Goal: Information Seeking & Learning: Learn about a topic

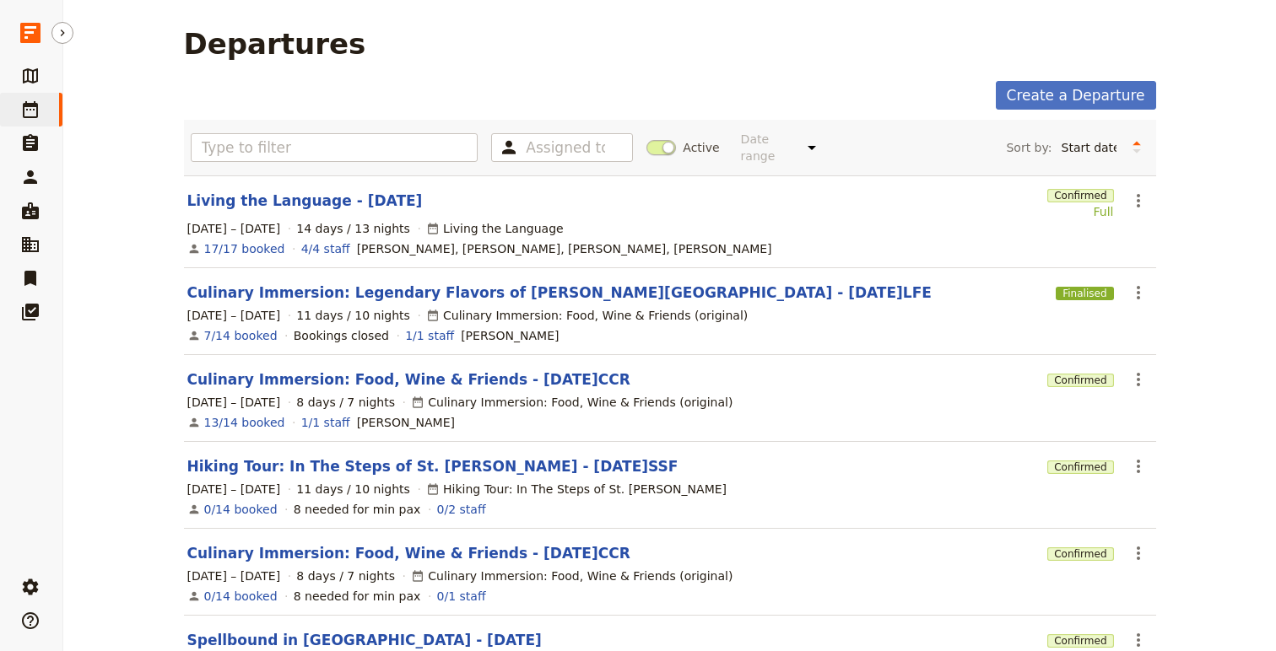
click at [31, 110] on icon at bounding box center [30, 110] width 20 height 20
click at [28, 62] on link "​ Packages" at bounding box center [31, 76] width 62 height 34
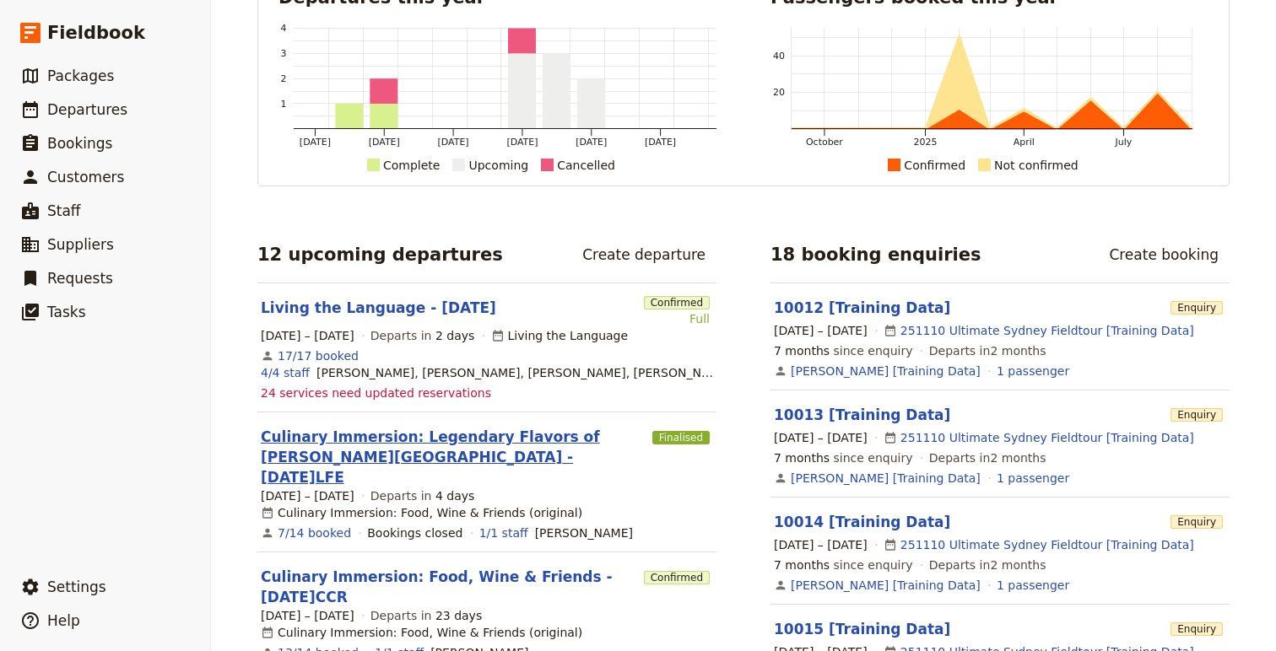
scroll to position [108, 0]
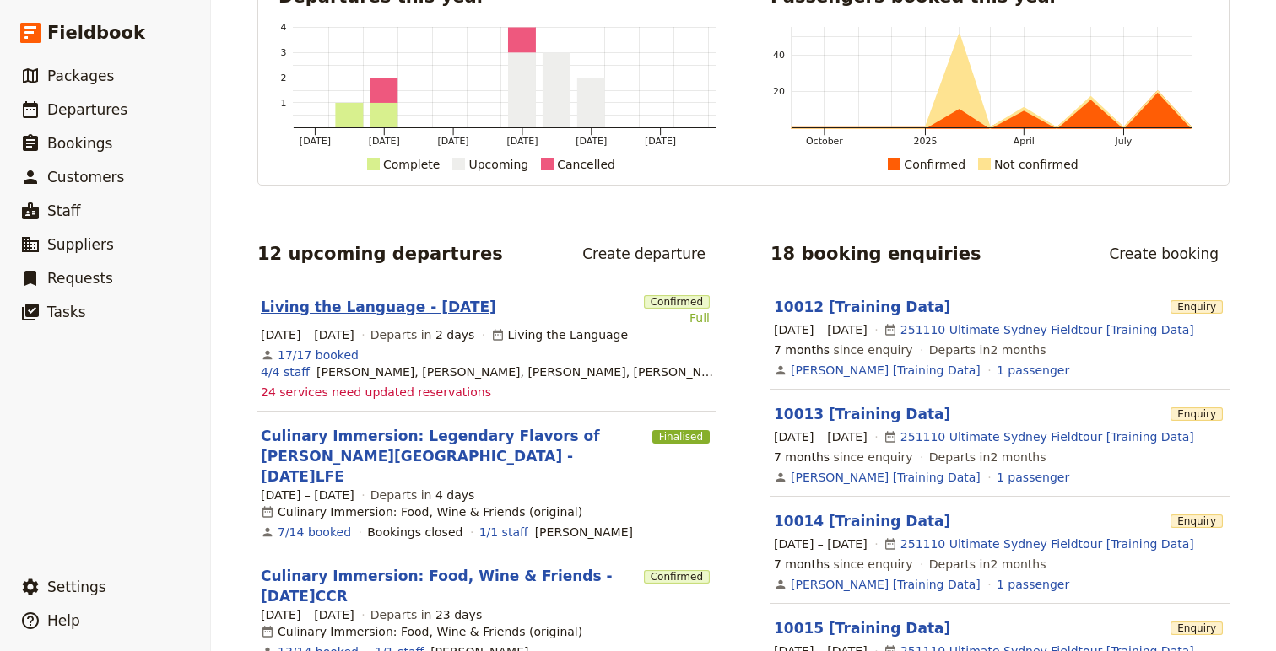
click at [381, 310] on link "Living the Language - [DATE]" at bounding box center [378, 307] width 235 height 20
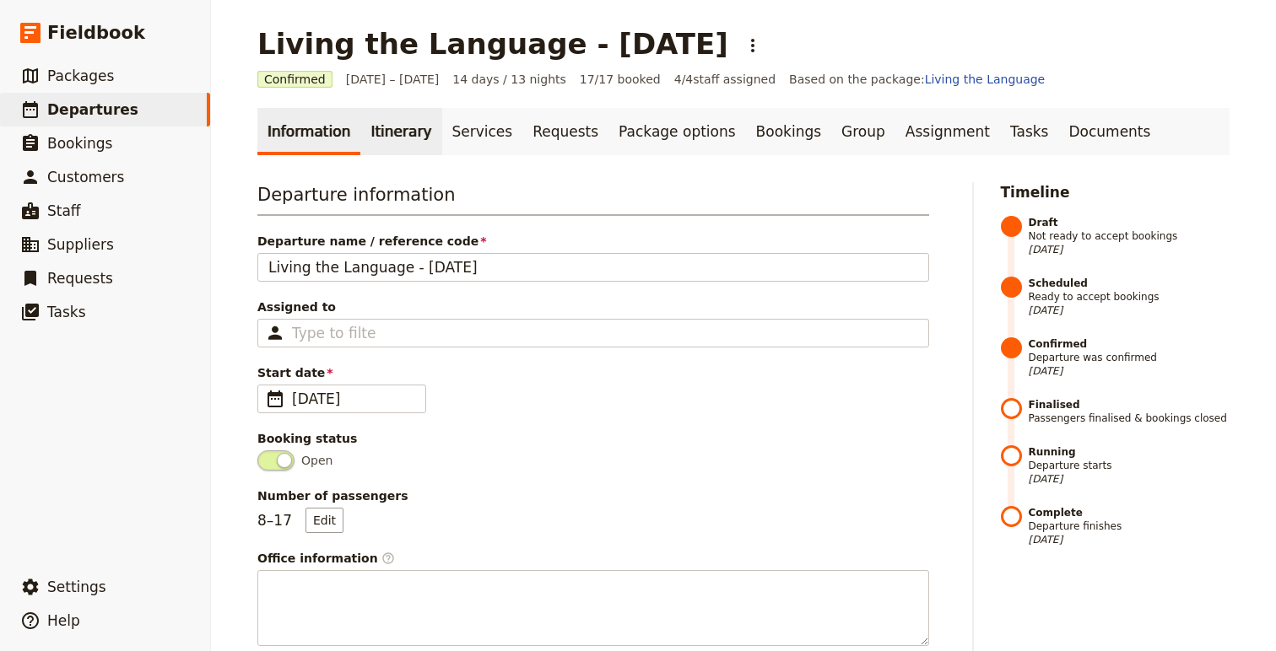
click at [388, 138] on link "Itinerary" at bounding box center [400, 131] width 81 height 47
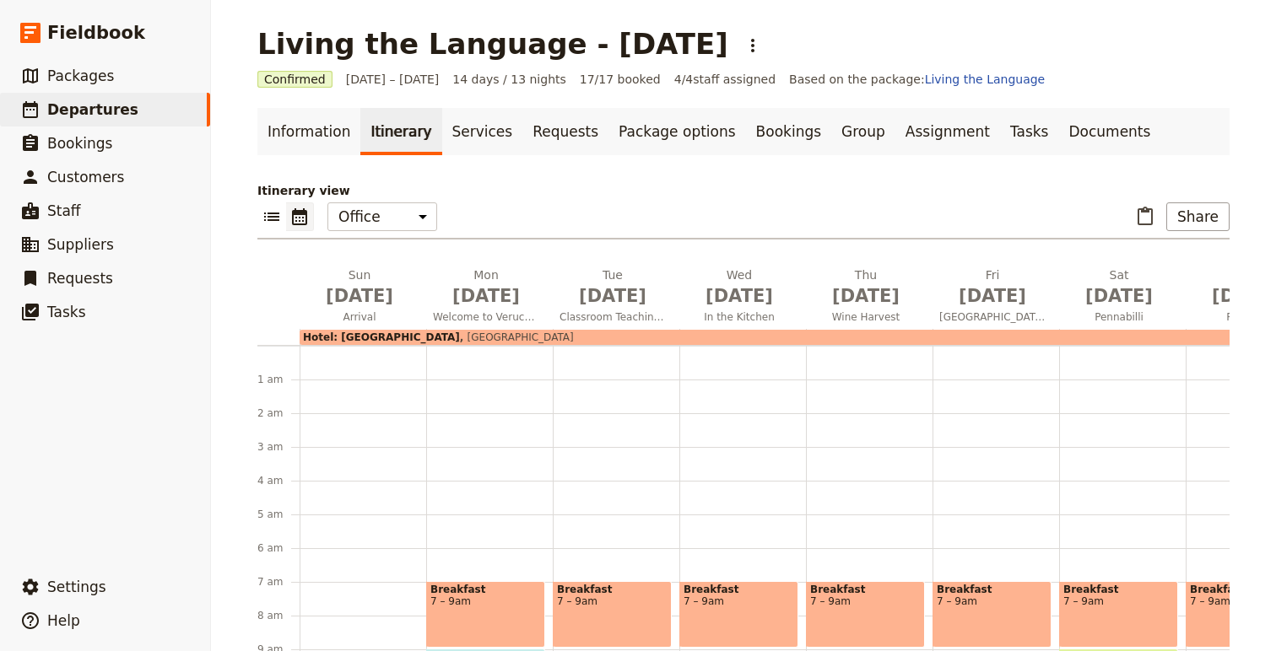
scroll to position [219, 0]
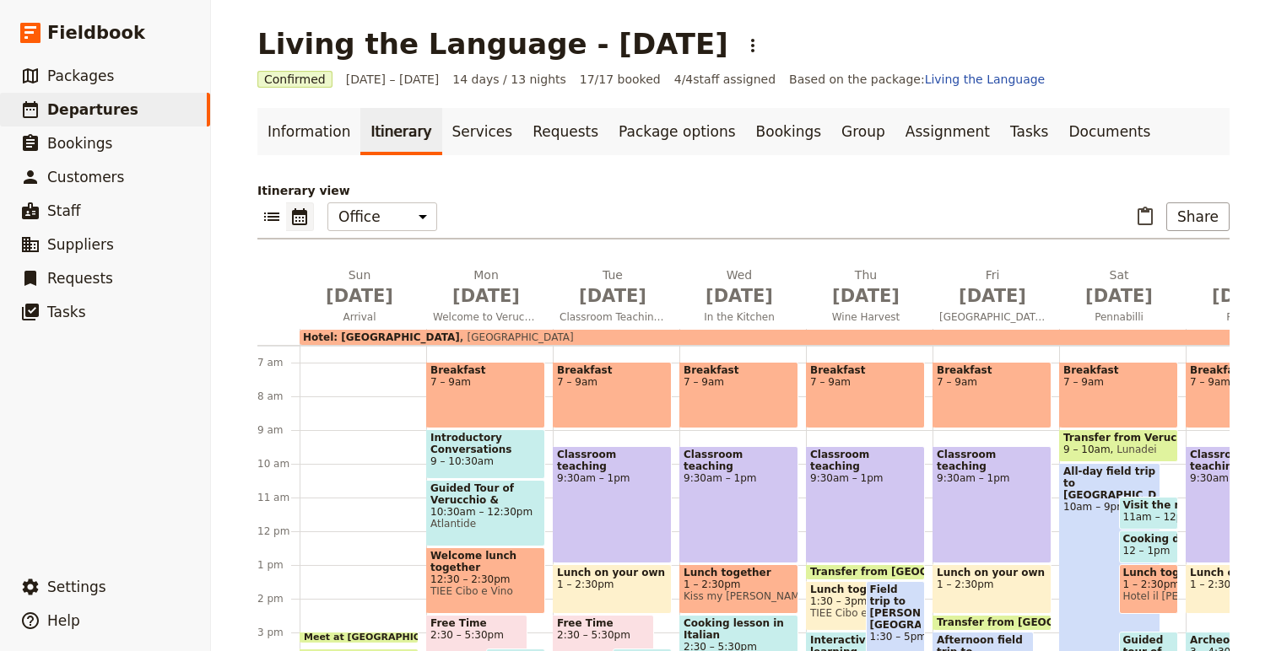
click at [300, 220] on icon "Calendar view" at bounding box center [299, 217] width 20 height 20
click at [274, 219] on icon "List view" at bounding box center [272, 217] width 20 height 20
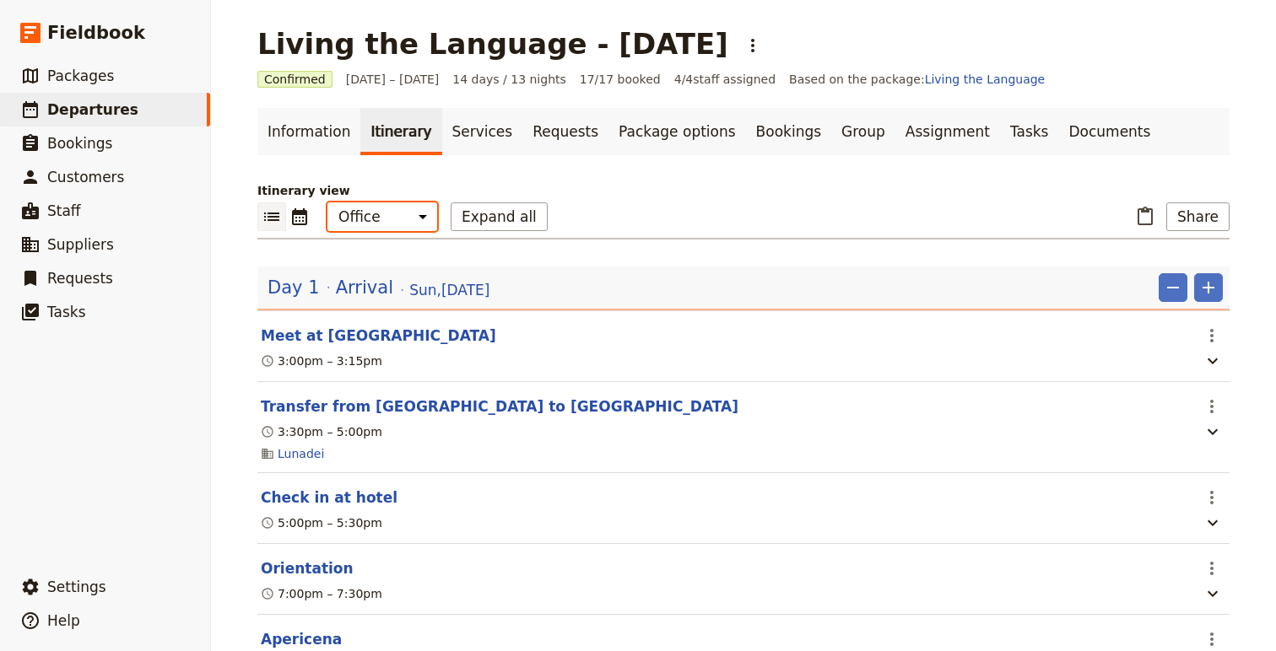
click at [382, 219] on select "Office Guide Passenger Sales" at bounding box center [382, 216] width 110 height 29
click at [482, 214] on button "Expand all" at bounding box center [499, 216] width 97 height 29
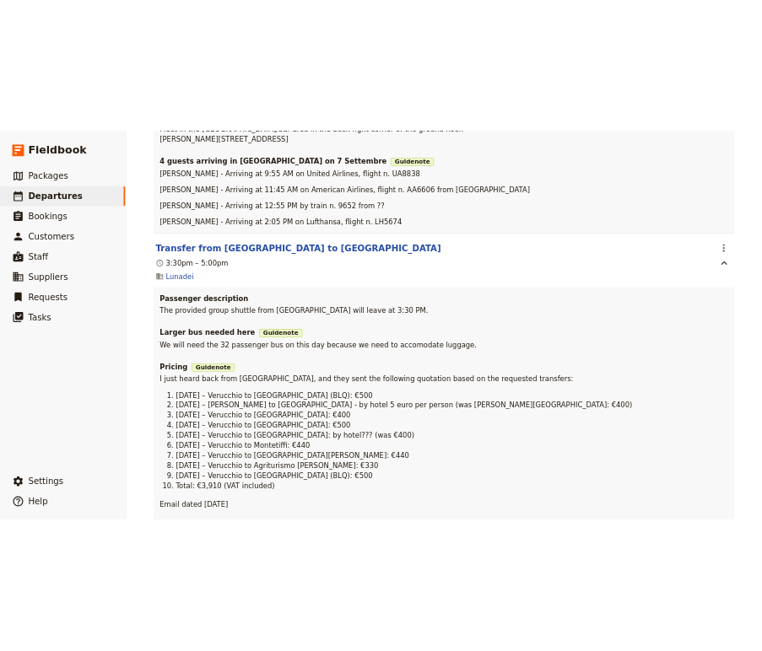
scroll to position [0, 0]
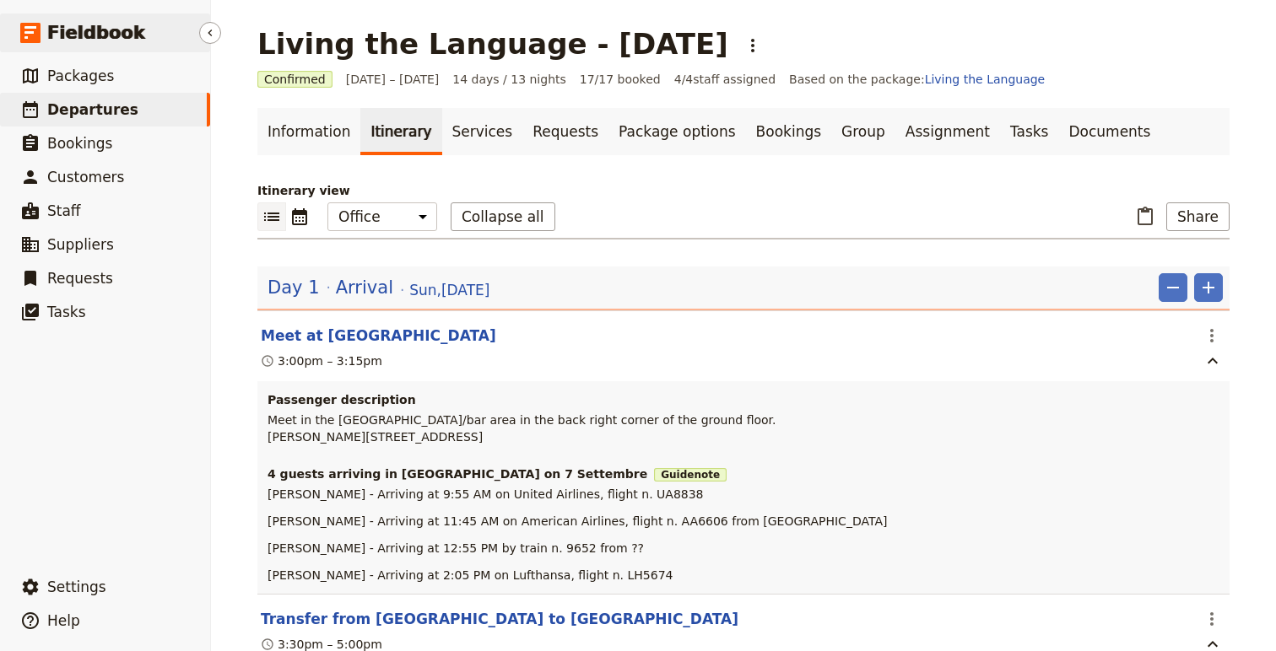
click at [61, 34] on span "Fieldbook" at bounding box center [96, 32] width 98 height 25
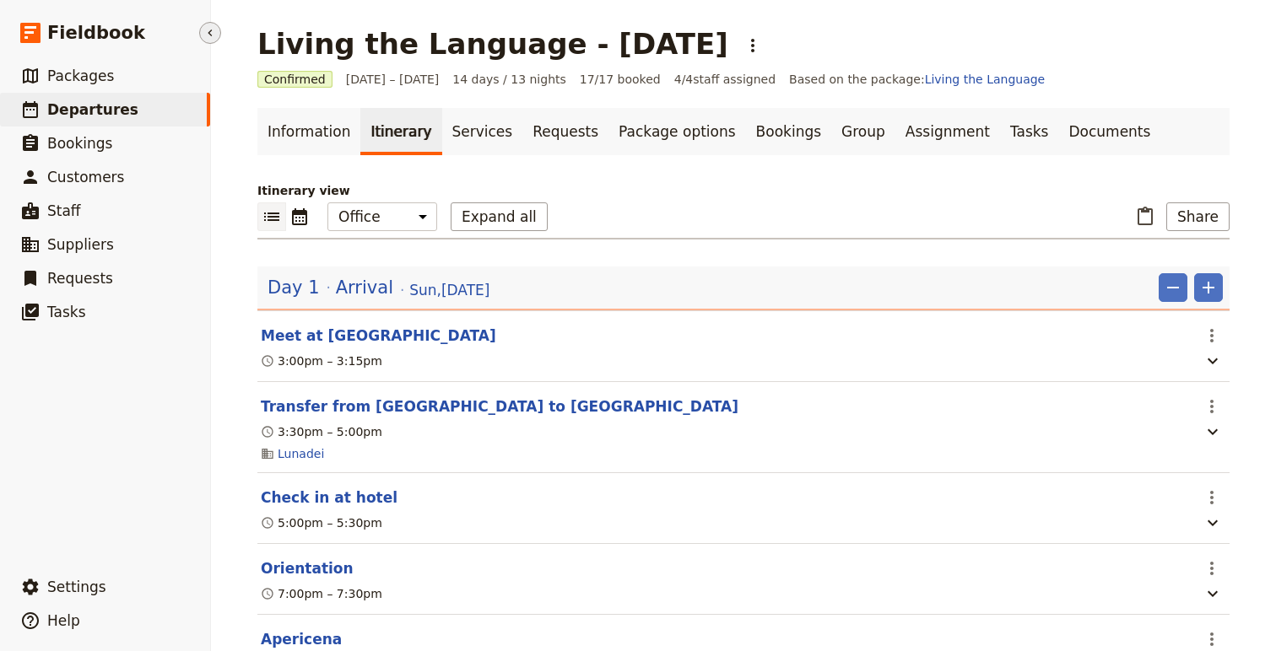
click at [209, 35] on icon "Hide menu" at bounding box center [209, 32] width 13 height 13
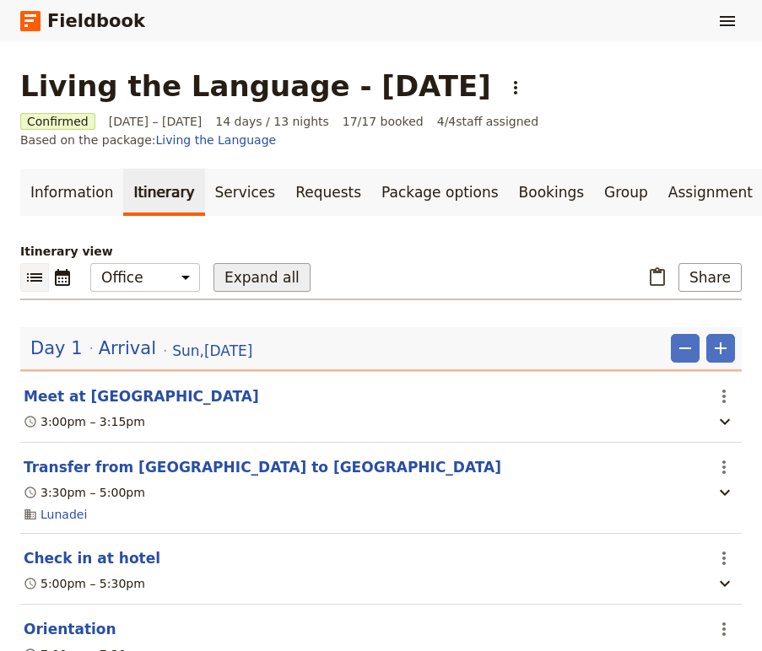
click at [255, 277] on button "Expand all" at bounding box center [261, 277] width 97 height 29
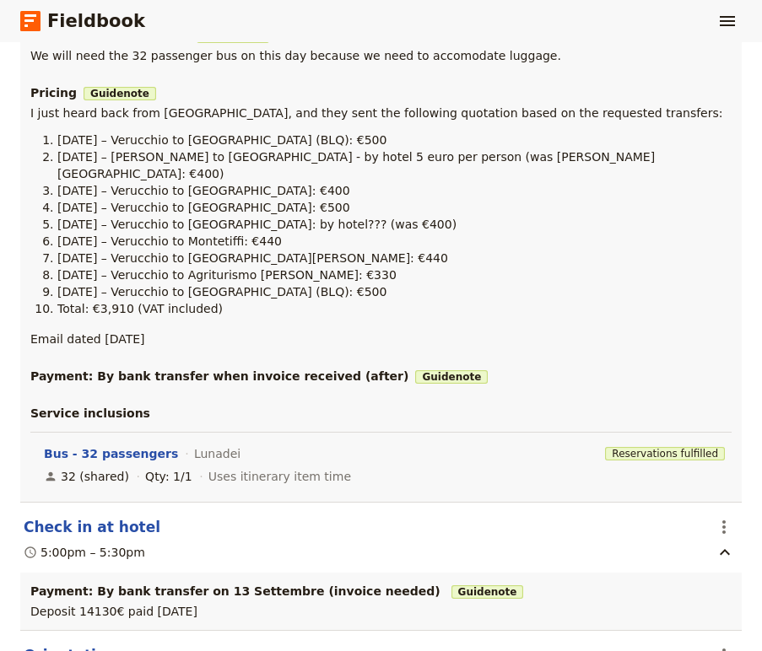
scroll to position [785, 0]
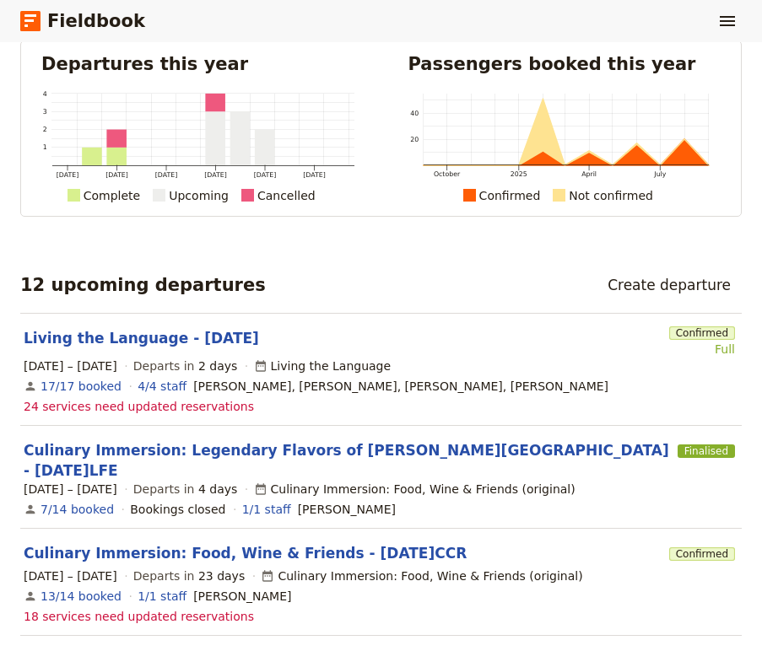
scroll to position [84, 0]
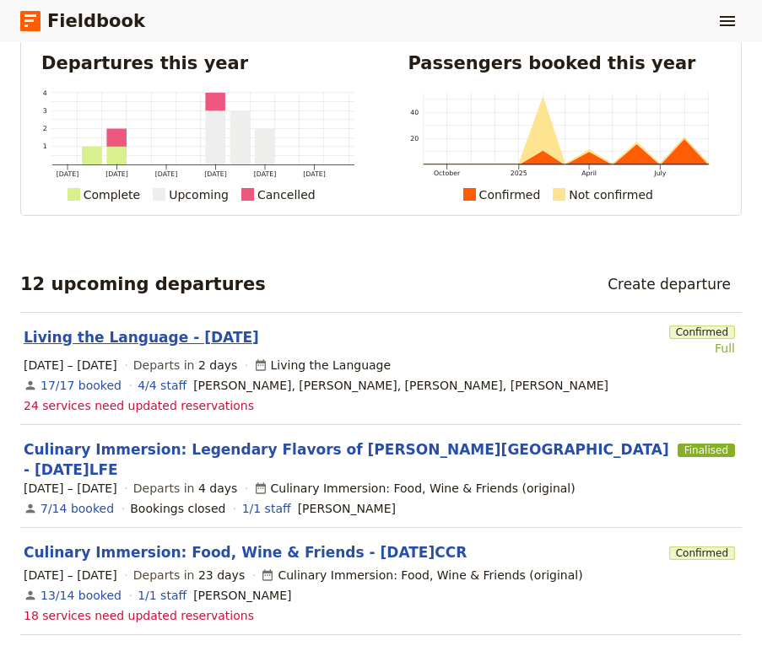
click at [165, 342] on link "Living the Language - [DATE]" at bounding box center [141, 337] width 235 height 20
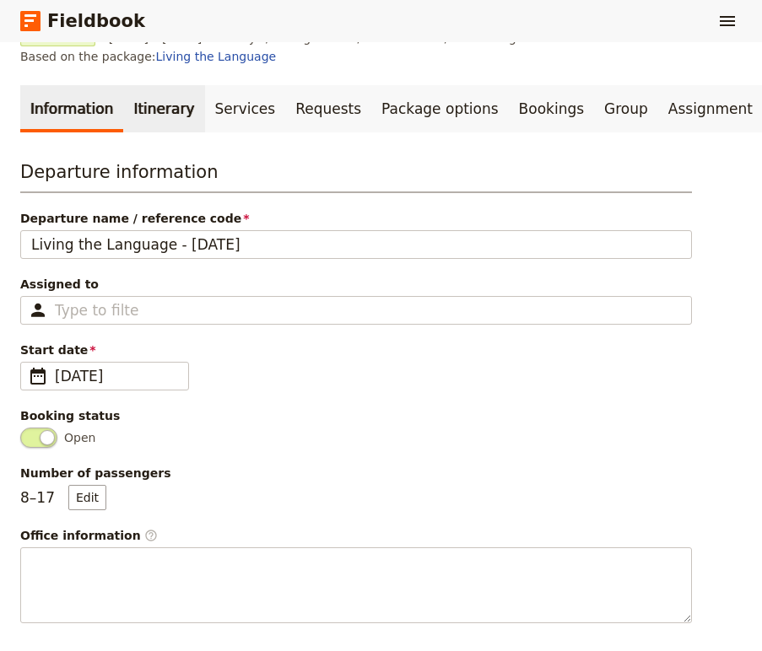
click at [158, 120] on link "Itinerary" at bounding box center [163, 108] width 81 height 47
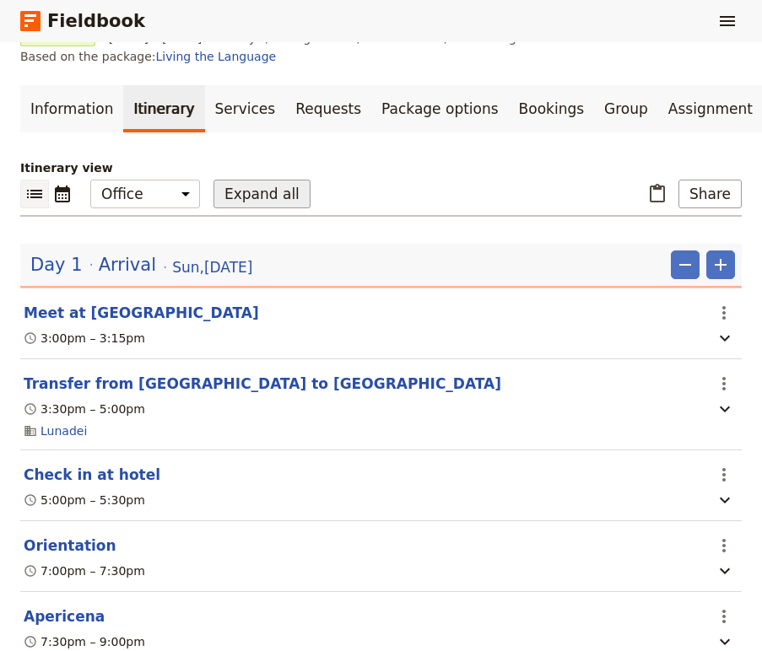
click at [235, 197] on button "Expand all" at bounding box center [261, 194] width 97 height 29
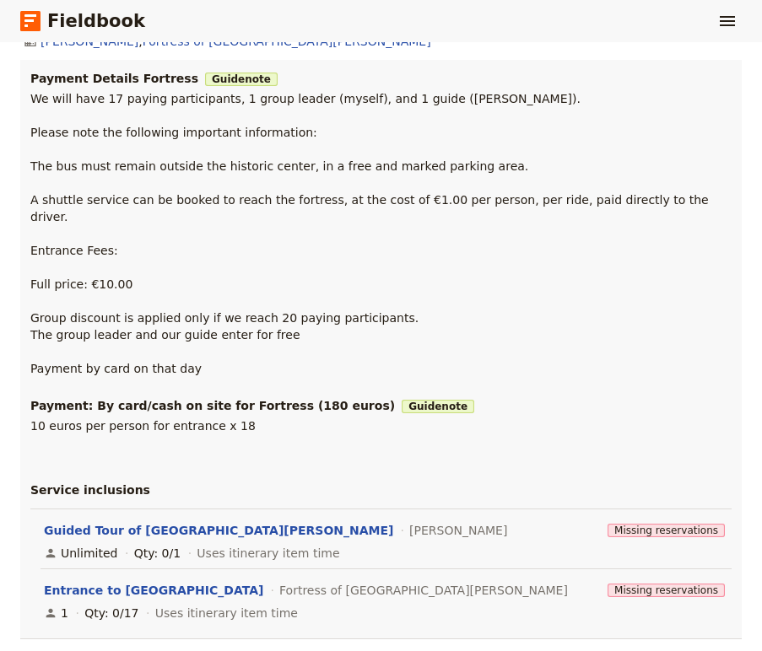
scroll to position [23378, 0]
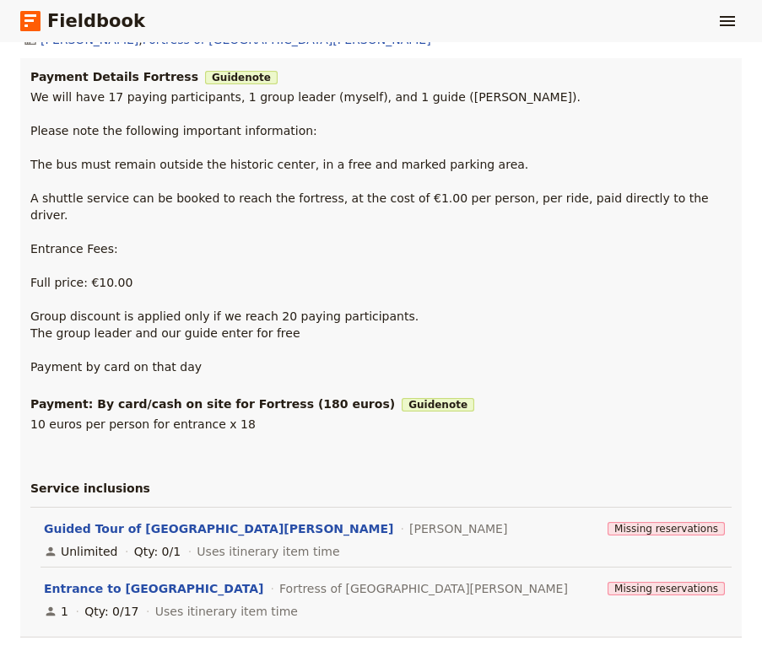
click at [426, 375] on p "We will have 17 paying participants, 1 group leader (myself), and 1 guide ([PER…" at bounding box center [380, 232] width 701 height 287
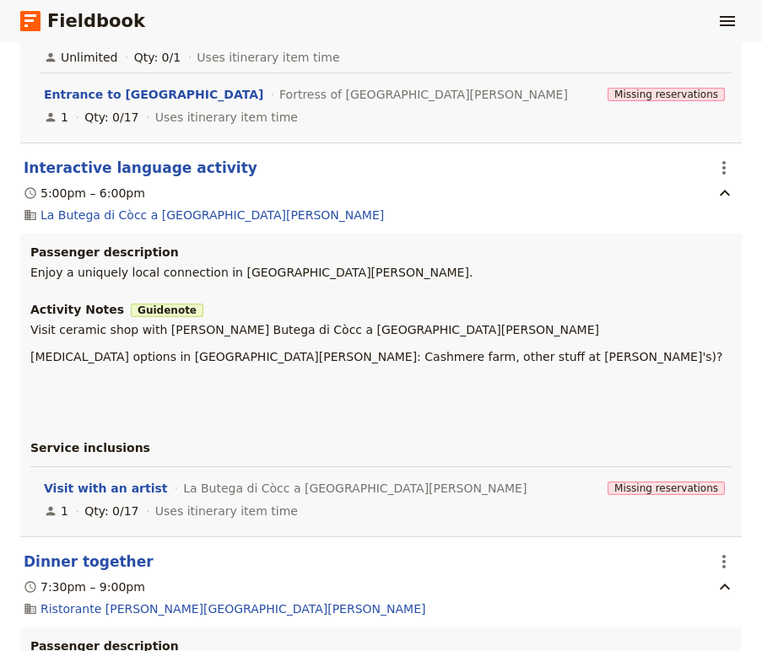
scroll to position [23883, 0]
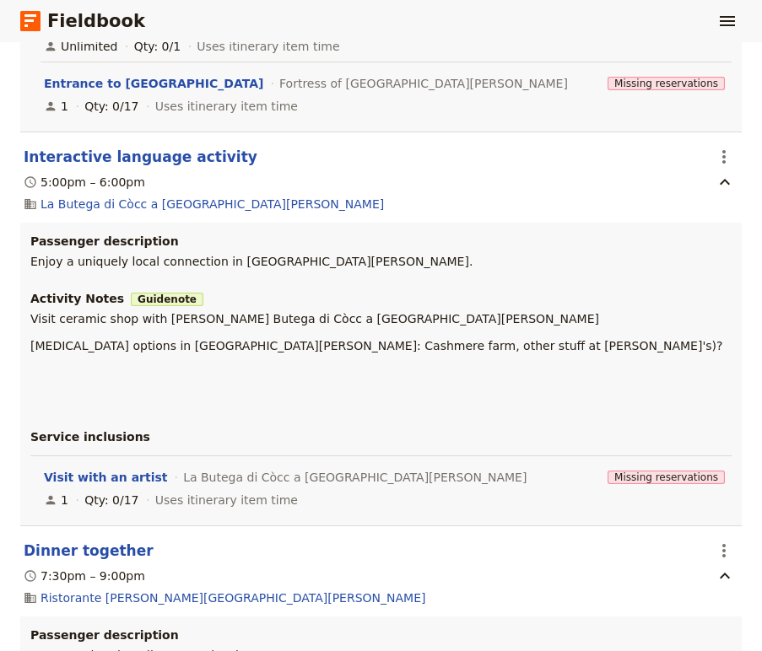
click at [705, 484] on span "Missing reservations" at bounding box center [665, 477] width 117 height 13
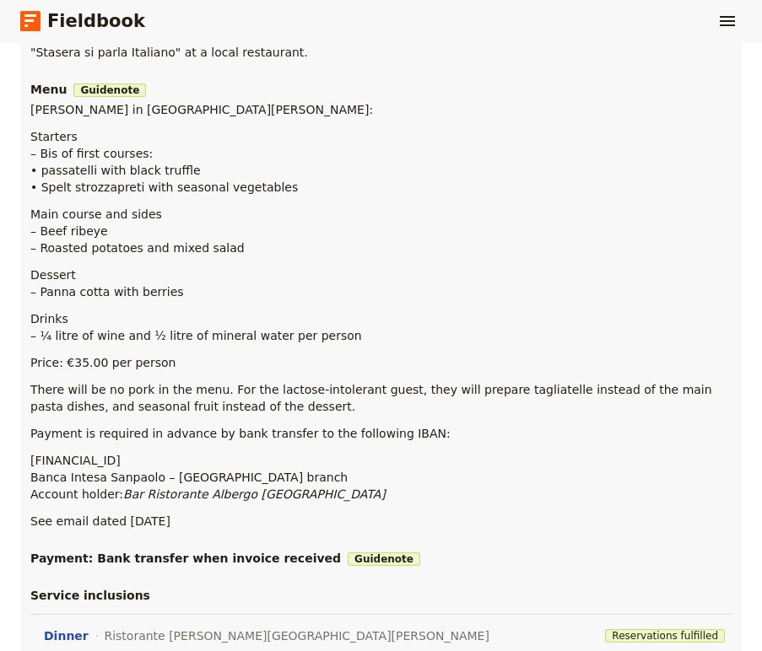
scroll to position [24493, 0]
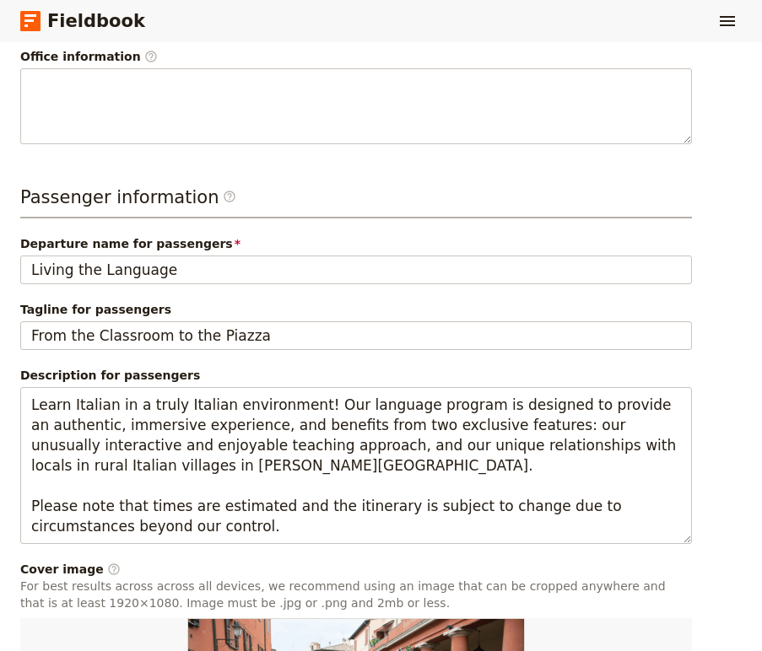
scroll to position [514, 0]
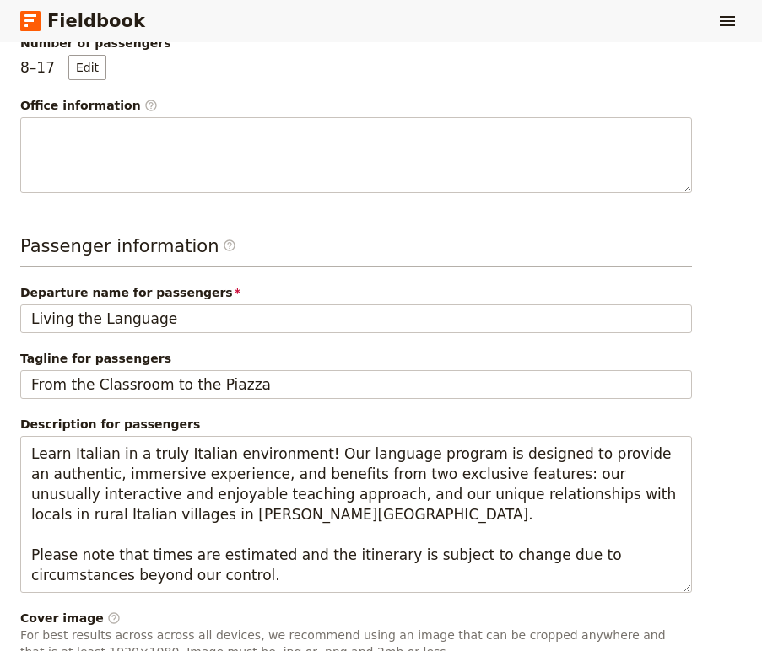
click at [31, 19] on icon at bounding box center [28, 20] width 9 height 3
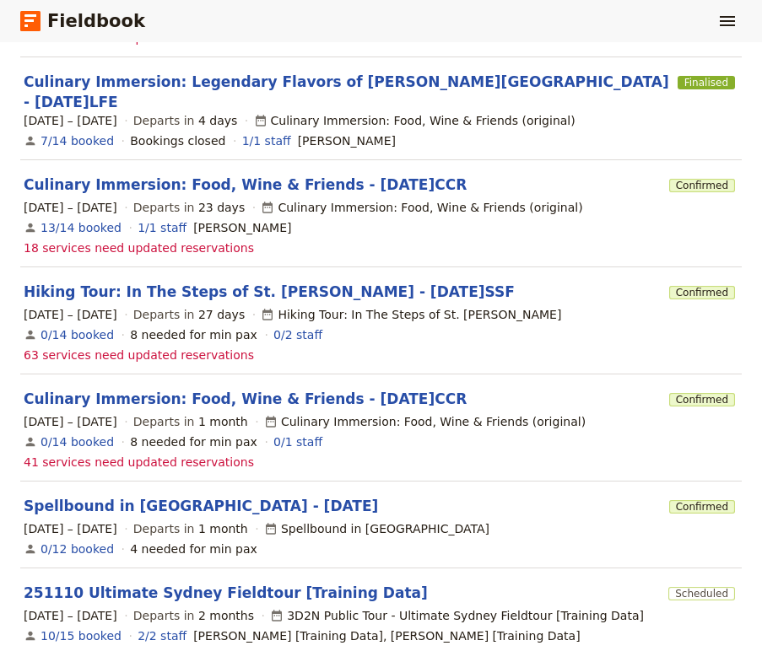
scroll to position [451, 0]
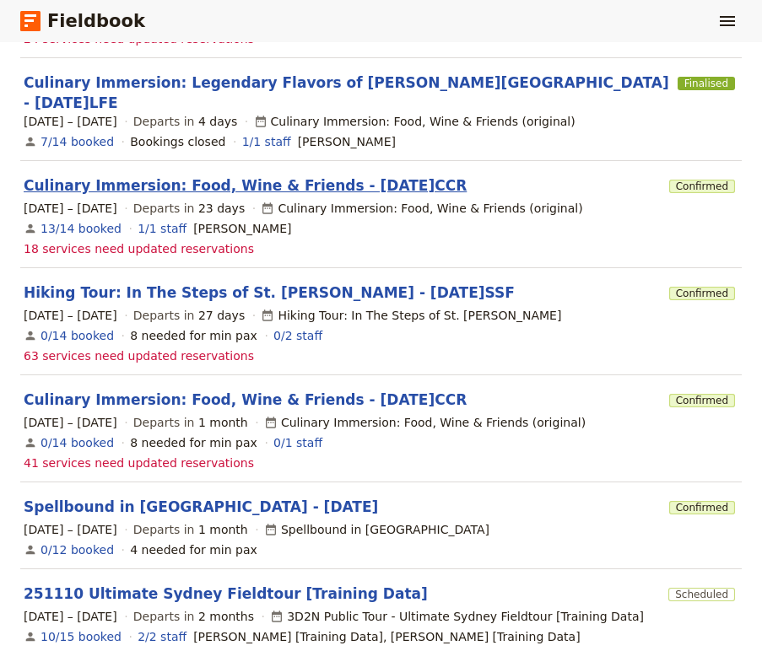
click at [143, 175] on link "Culinary Immersion: Food, Wine & Friends - [DATE]CCR" at bounding box center [245, 185] width 443 height 20
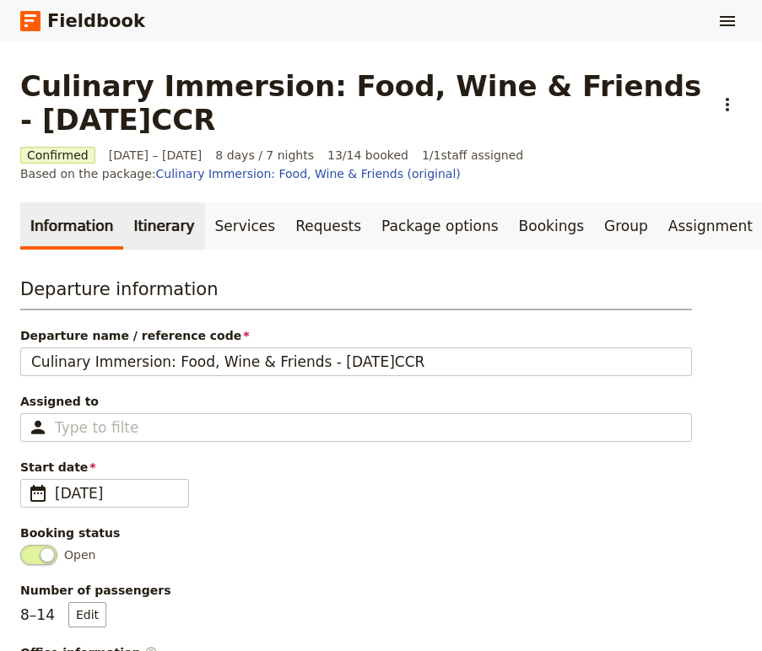
click at [157, 228] on link "Itinerary" at bounding box center [163, 225] width 81 height 47
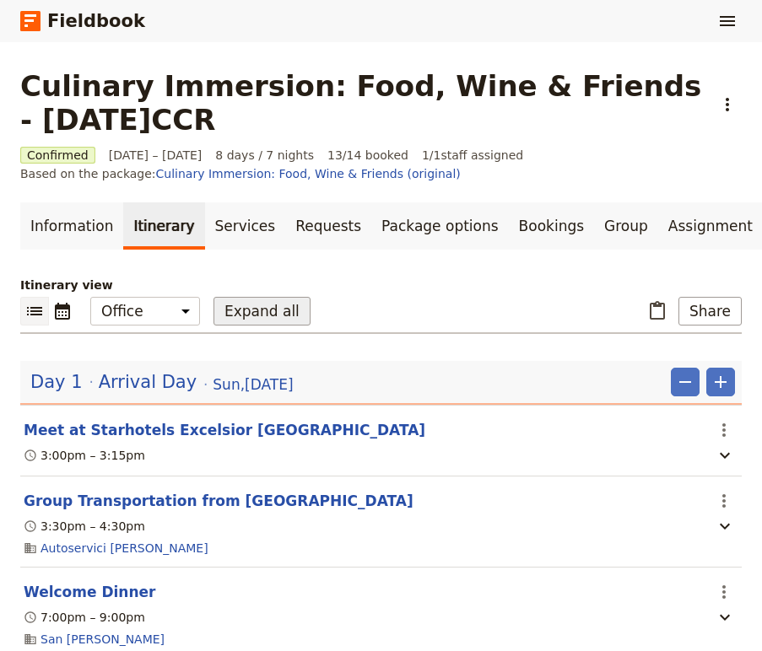
click at [241, 316] on button "Expand all" at bounding box center [261, 311] width 97 height 29
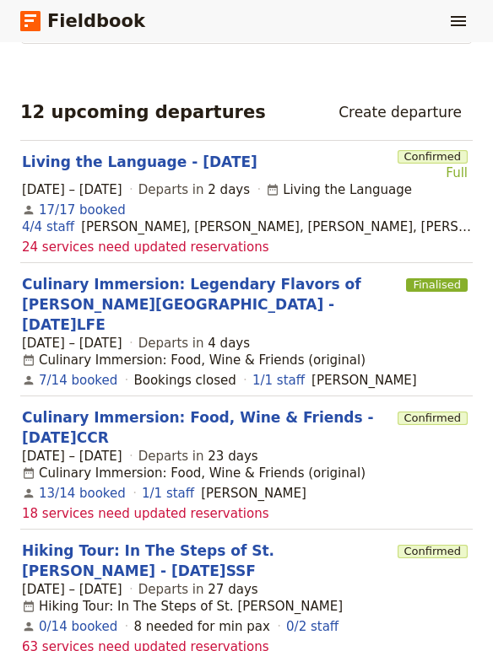
scroll to position [531, 0]
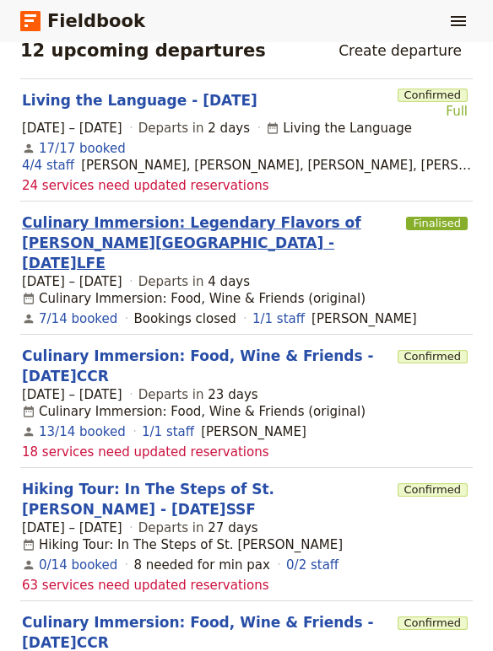
click at [135, 213] on link "Culinary Immersion: Legendary Flavors of [PERSON_NAME][GEOGRAPHIC_DATA] - [DATE…" at bounding box center [210, 243] width 377 height 61
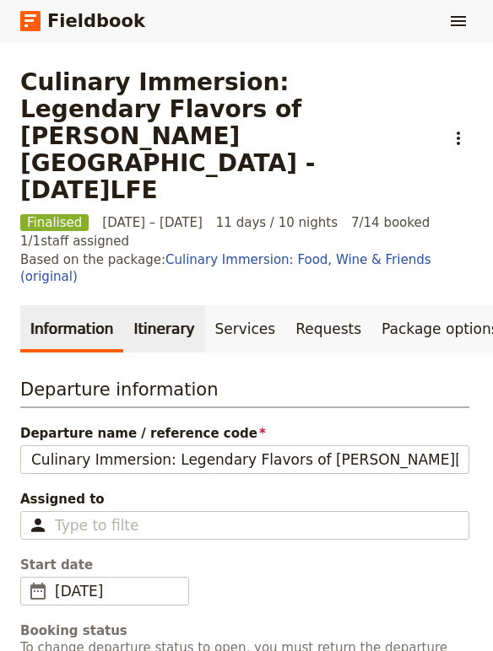
click at [157, 305] on link "Itinerary" at bounding box center [163, 328] width 81 height 47
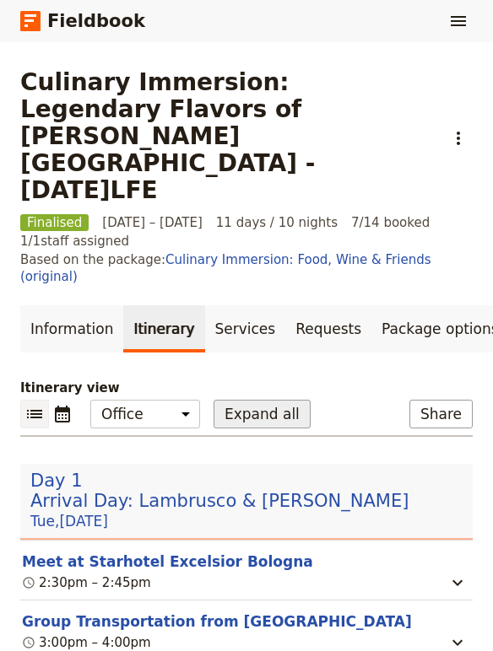
click at [262, 400] on button "Expand all" at bounding box center [261, 414] width 97 height 29
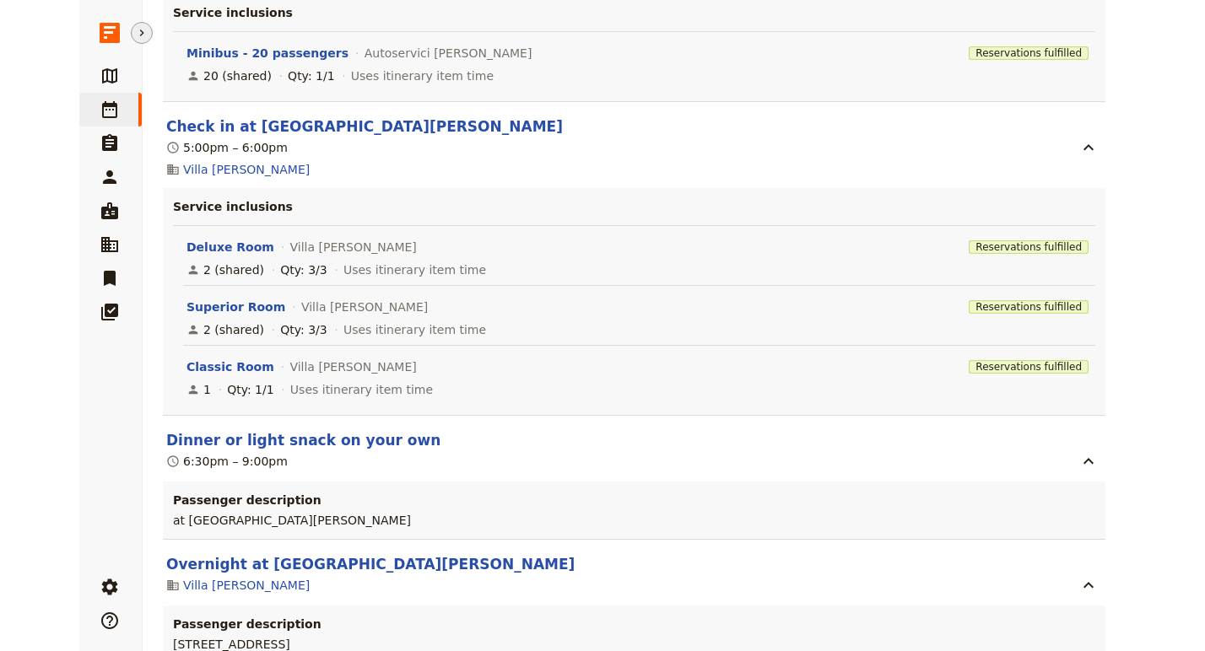
scroll to position [7975, 0]
